Goal: Communication & Community: Answer question/provide support

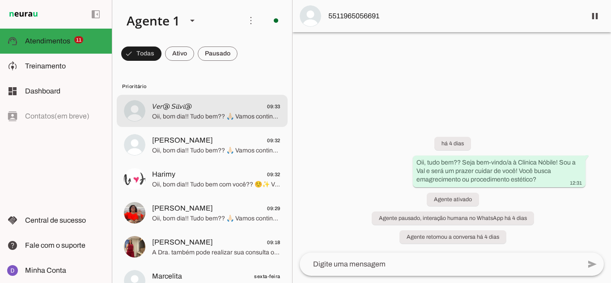
click at [191, 117] on span "Oii, bom dia!! Tudo bem?? 🙏🏻 Vamos continuar com o seu atendimento? ✨ Ficou alg…" at bounding box center [216, 116] width 128 height 9
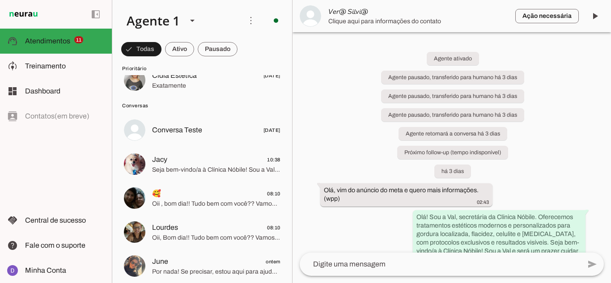
scroll to position [403, 0]
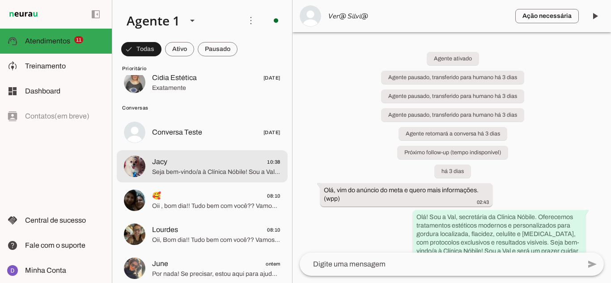
click at [179, 175] on span "Seja bem-vindo/a à Clínica Nóbile! Sou a Val e será um prazer cuidar de você! V…" at bounding box center [216, 172] width 128 height 9
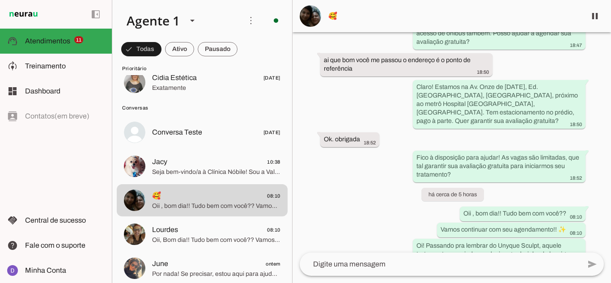
scroll to position [403, 0]
